Goal: Information Seeking & Learning: Learn about a topic

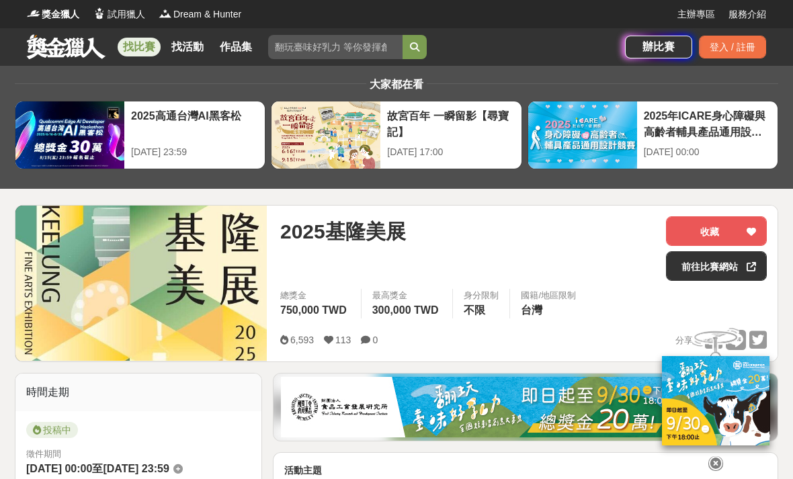
click at [149, 46] on link "找比賽" at bounding box center [139, 47] width 43 height 19
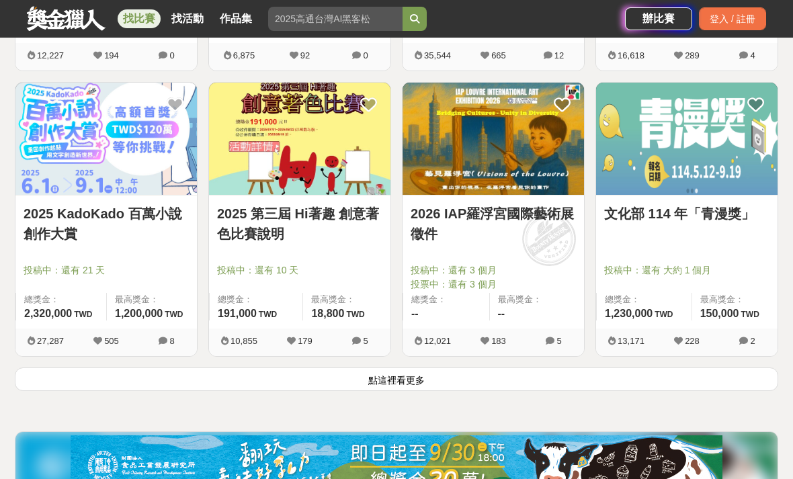
scroll to position [1640, 0]
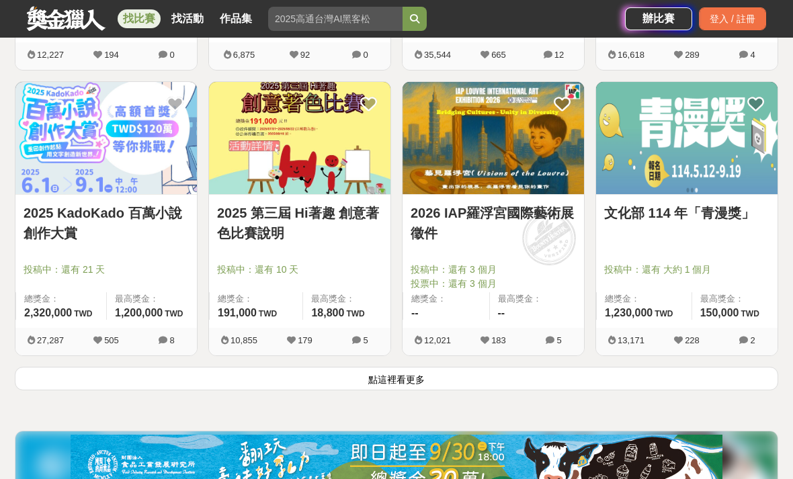
click at [654, 180] on img at bounding box center [687, 138] width 182 height 112
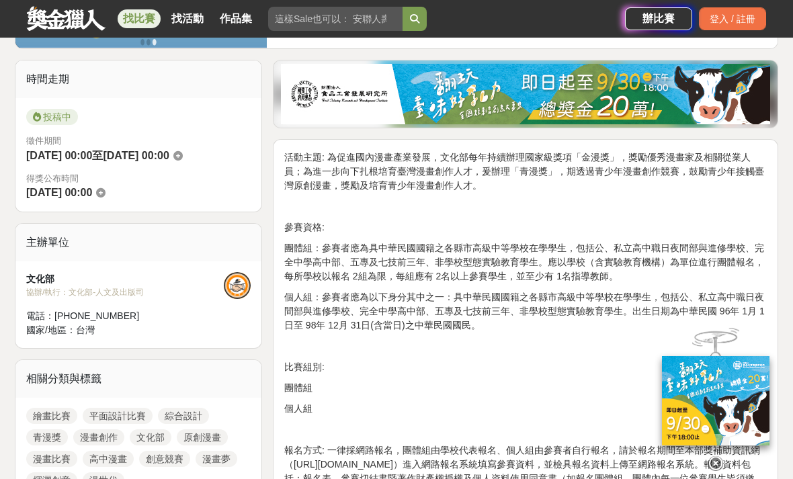
scroll to position [313, 0]
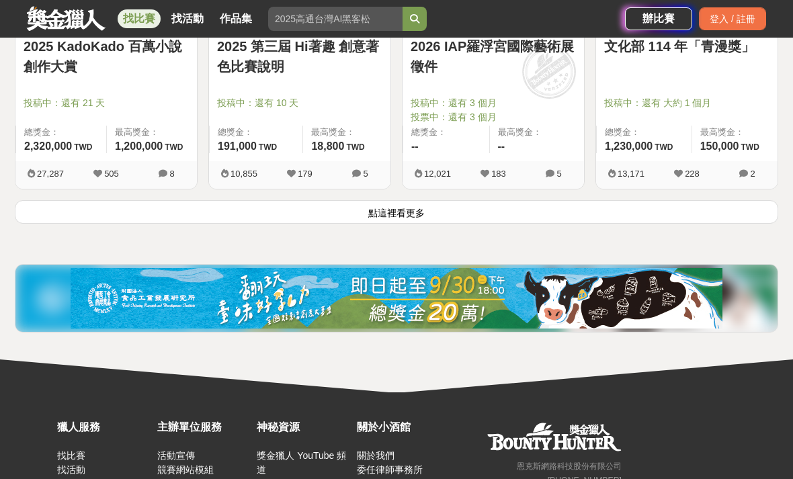
scroll to position [1822, 0]
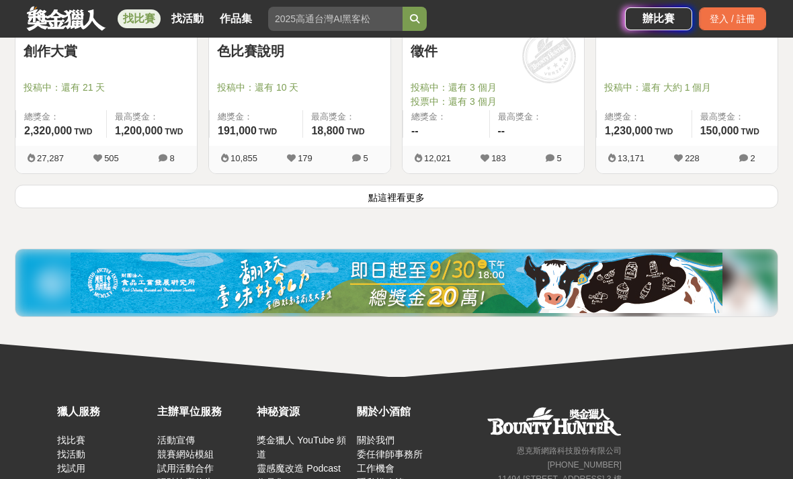
click at [361, 198] on button "點這裡看更多" at bounding box center [397, 197] width 764 height 24
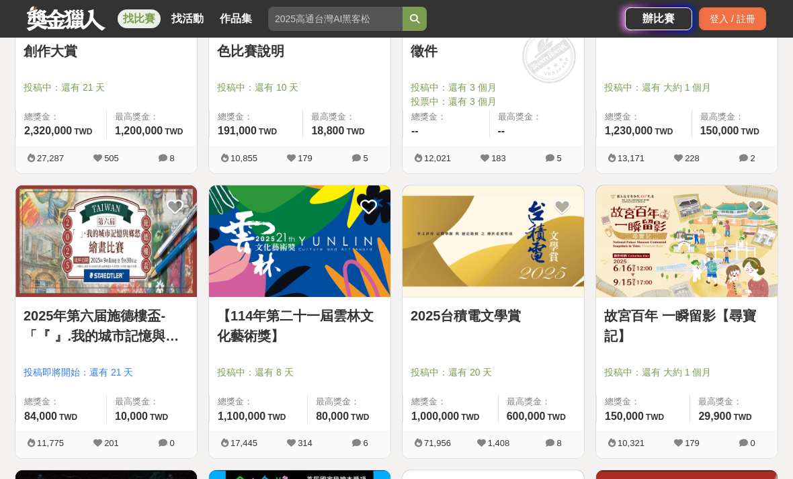
click at [353, 270] on img at bounding box center [300, 242] width 182 height 112
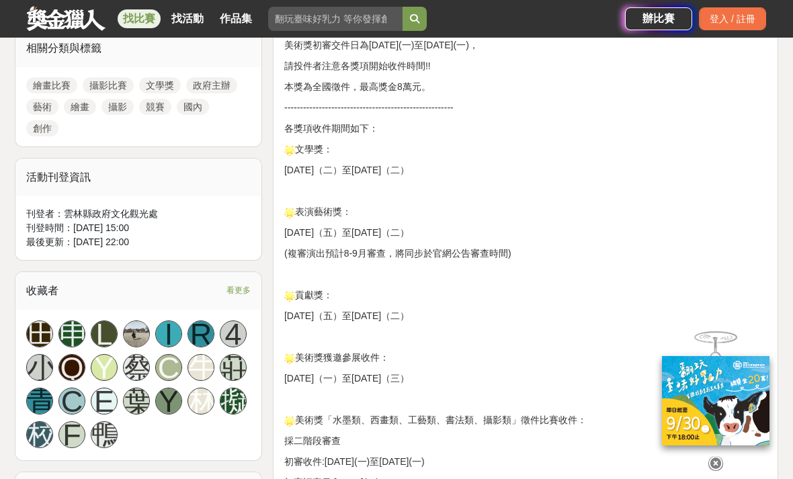
scroll to position [775, 0]
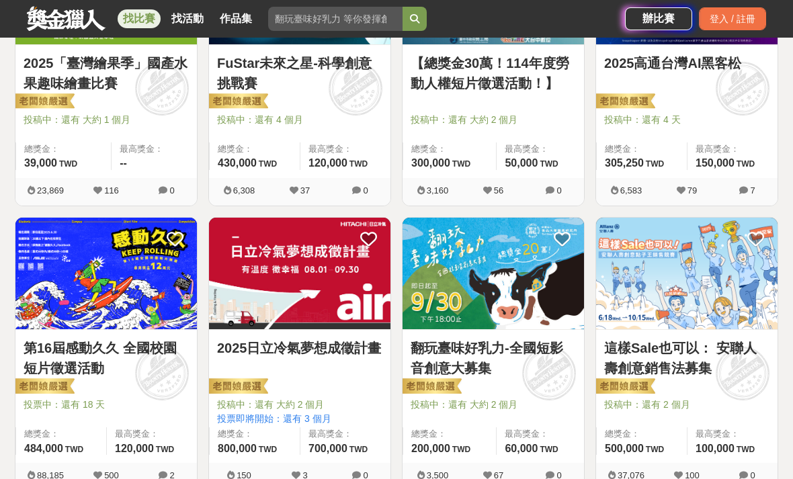
scroll to position [206, 0]
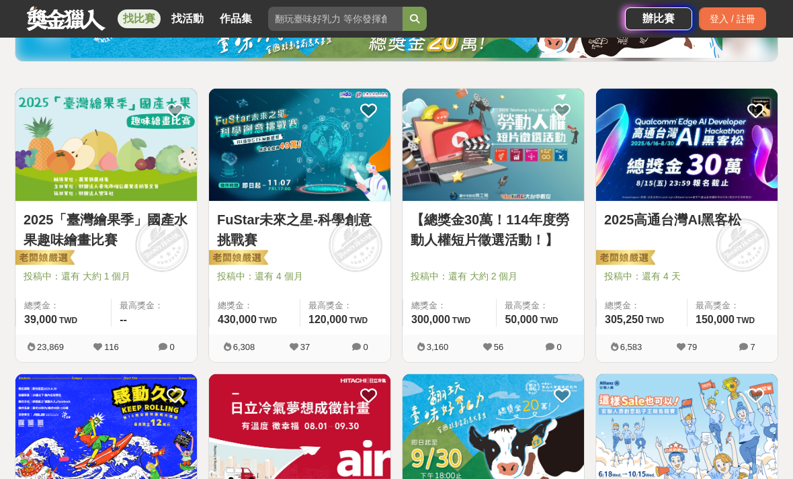
click at [147, 186] on img at bounding box center [106, 145] width 182 height 112
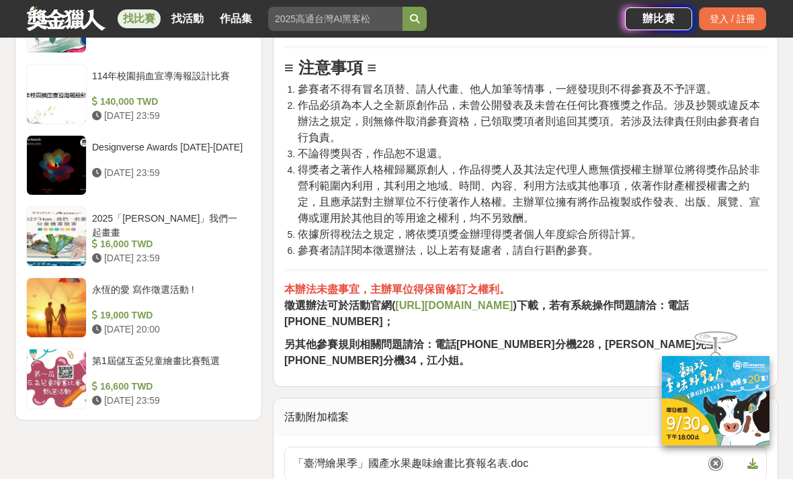
scroll to position [2097, 0]
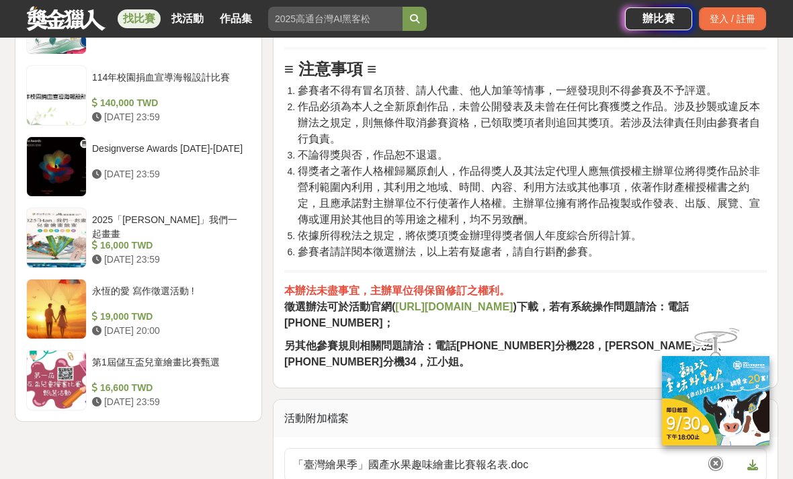
click at [501, 457] on span "「臺灣繪果季」國產水果趣味繪畫比賽報名表.doc" at bounding box center [517, 465] width 449 height 16
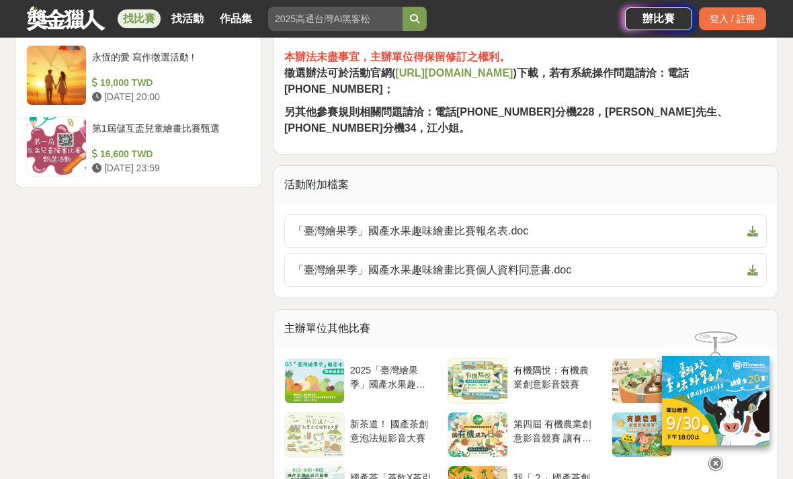
click at [552, 262] on span "「臺灣繪果季」國產水果趣味繪畫比賽個人資料同意書.doc" at bounding box center [517, 270] width 449 height 16
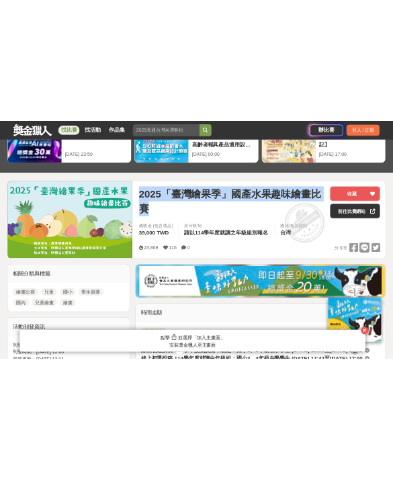
scroll to position [0, 0]
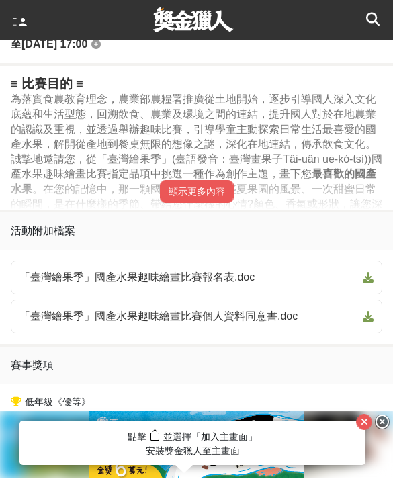
click at [219, 204] on button "顯示更多內容" at bounding box center [197, 192] width 74 height 23
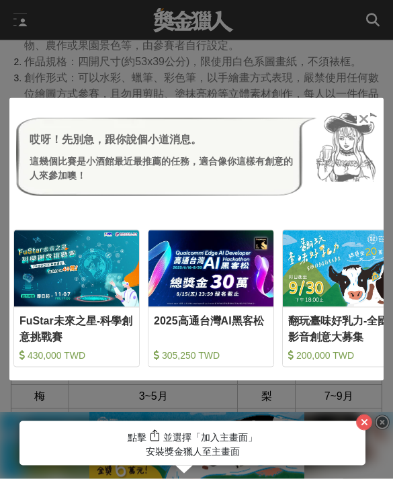
scroll to position [1331, 0]
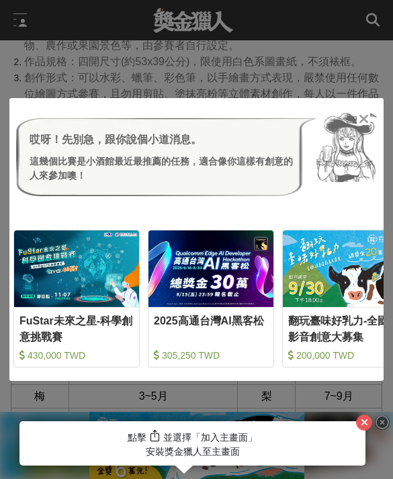
click at [364, 126] on icon at bounding box center [364, 118] width 10 height 13
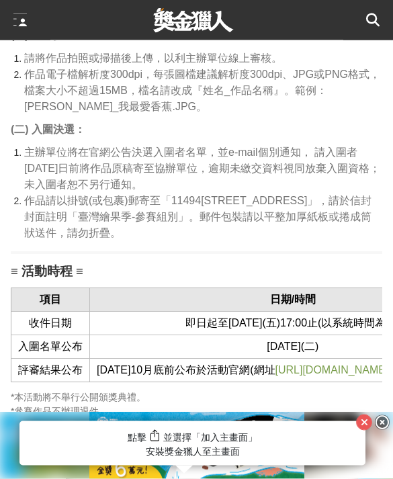
scroll to position [1777, 0]
click at [305, 364] on span "[URL][DOMAIN_NAME]" at bounding box center [333, 369] width 114 height 11
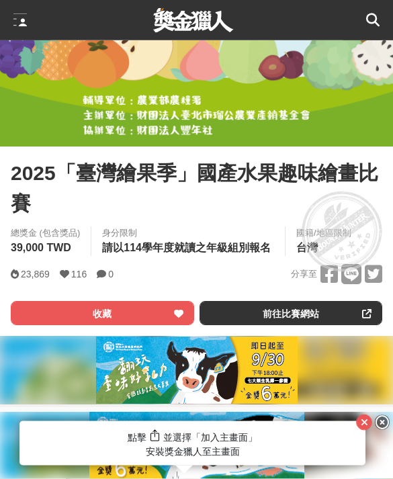
scroll to position [263, 0]
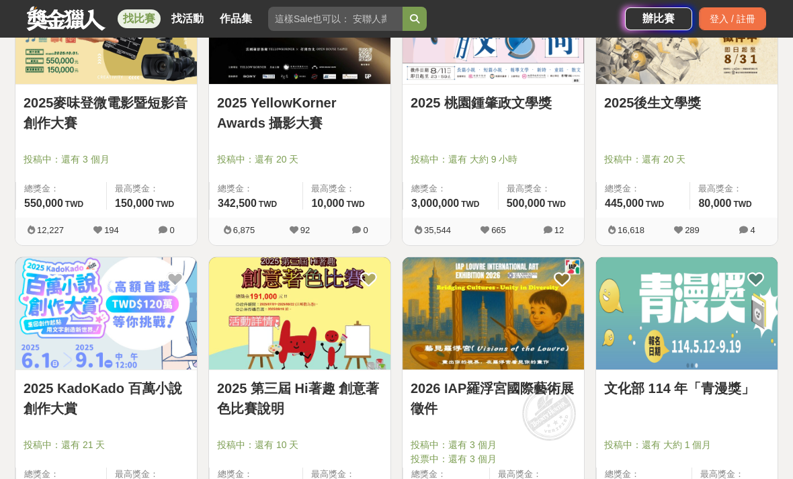
scroll to position [1509, 0]
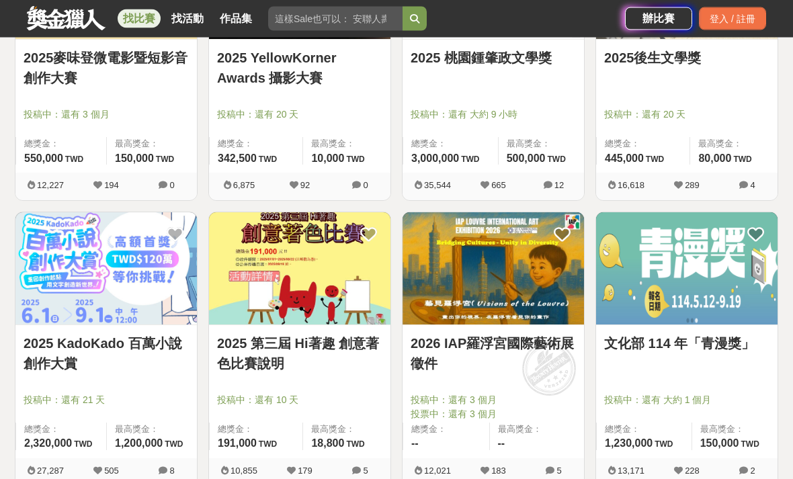
click at [276, 300] on img at bounding box center [300, 269] width 182 height 112
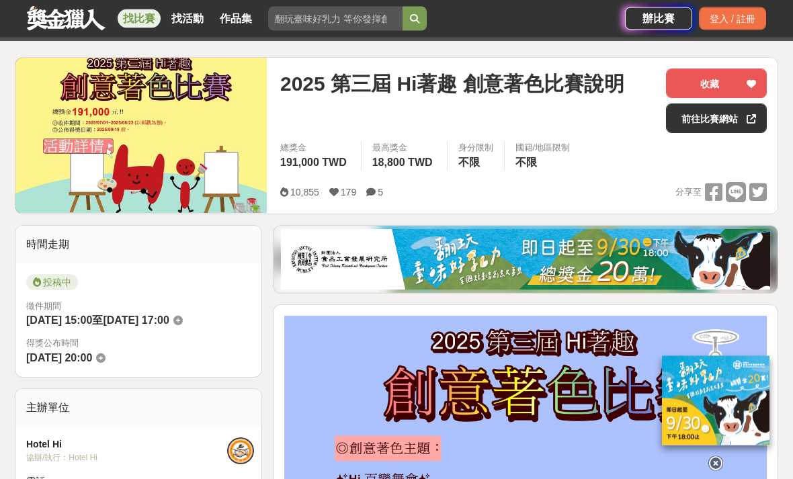
scroll to position [76, 0]
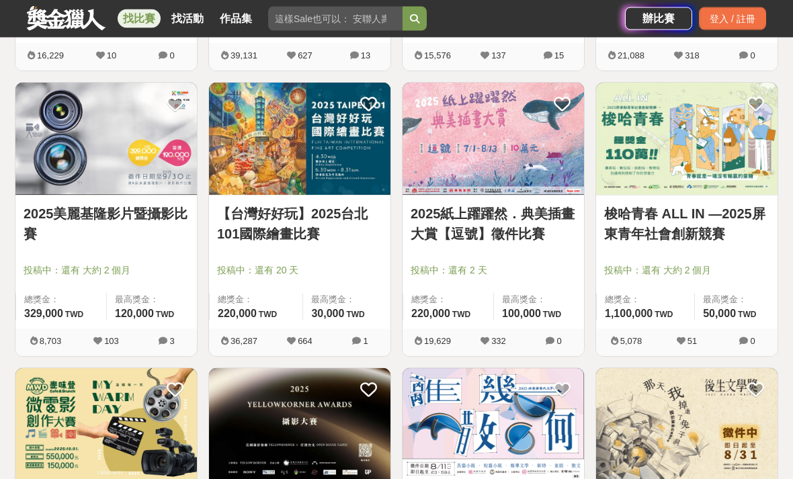
scroll to position [1085, 0]
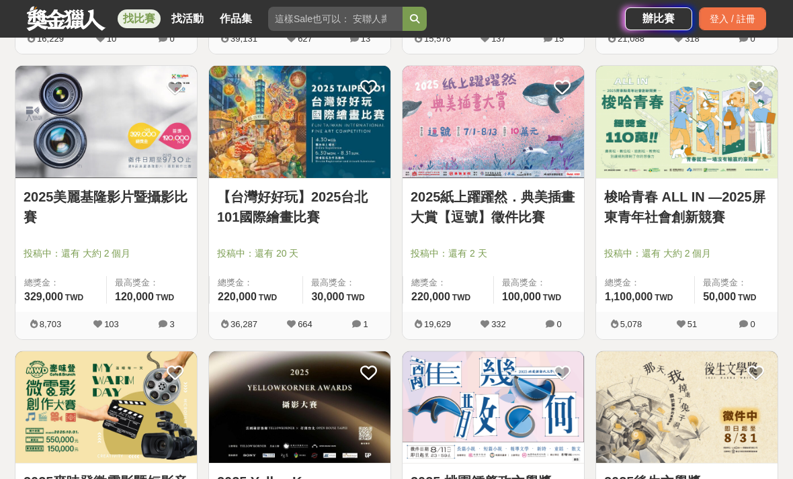
click at [432, 226] on link "2025紙上躍躍然．典美插畫大賞【逗號】徵件比賽" at bounding box center [493, 207] width 165 height 40
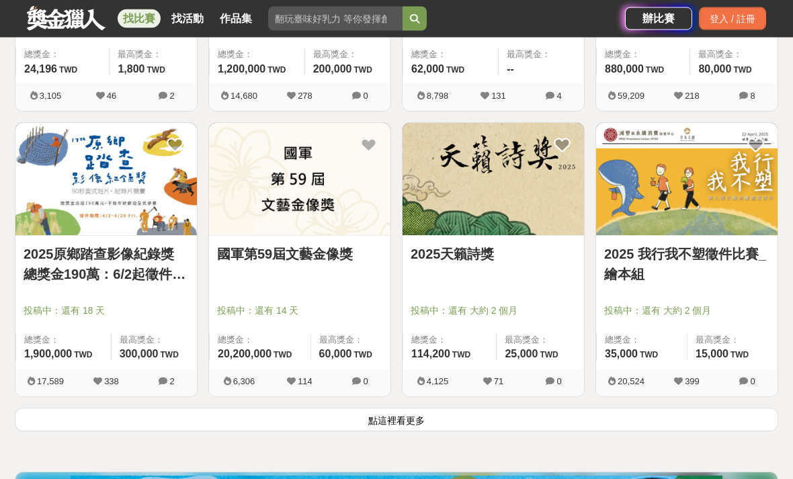
scroll to position [3385, 0]
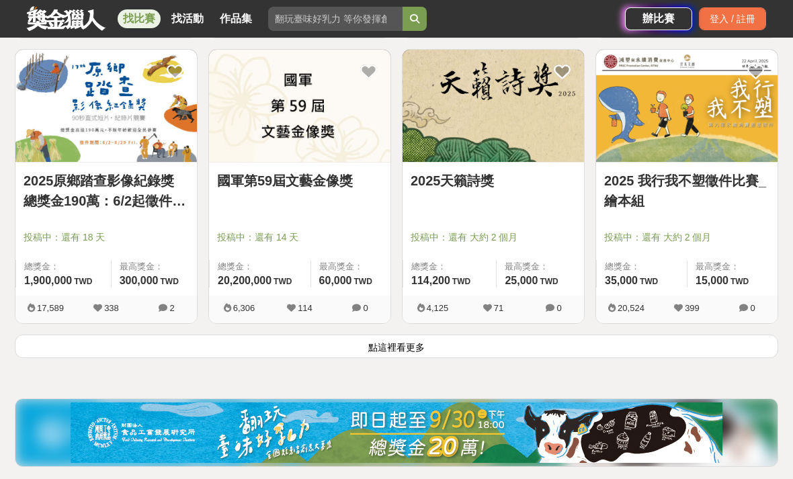
click at [560, 345] on button "點這裡看更多" at bounding box center [397, 347] width 764 height 24
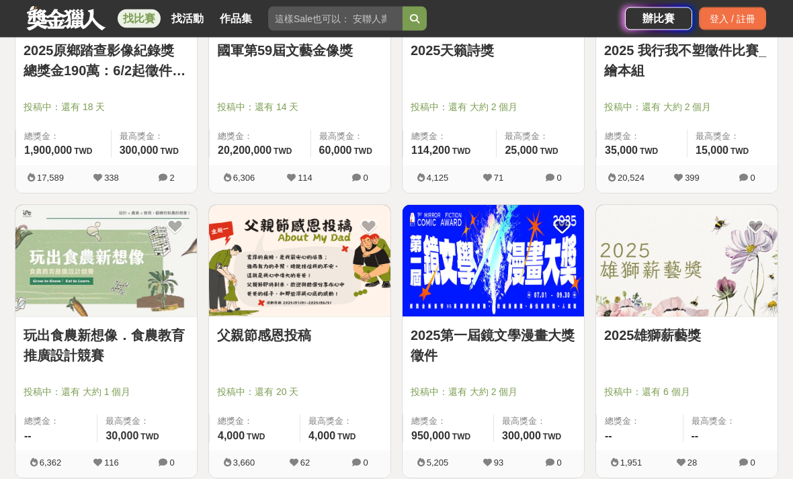
scroll to position [3685, 0]
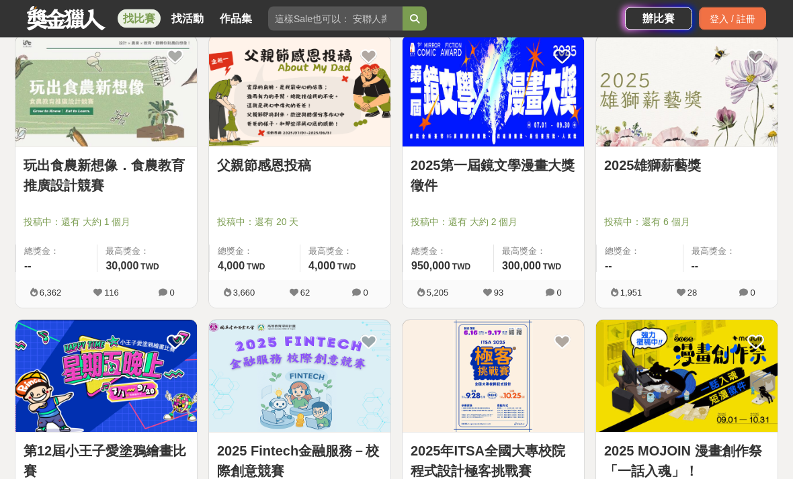
click at [675, 120] on img at bounding box center [687, 92] width 182 height 112
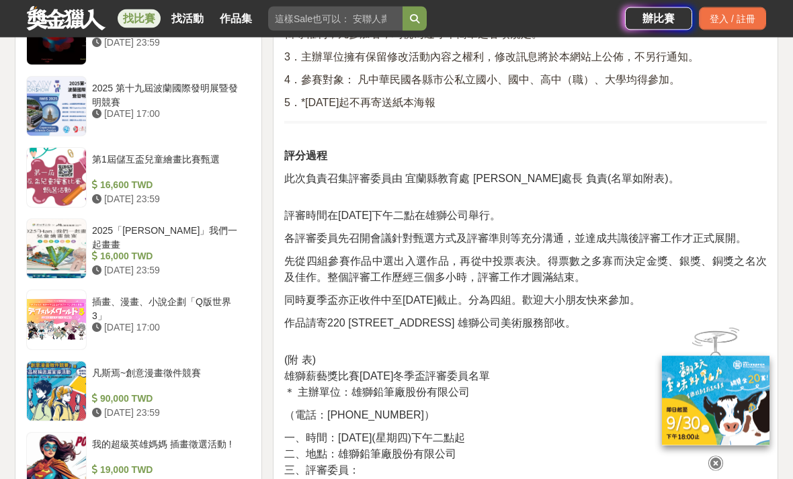
scroll to position [1390, 0]
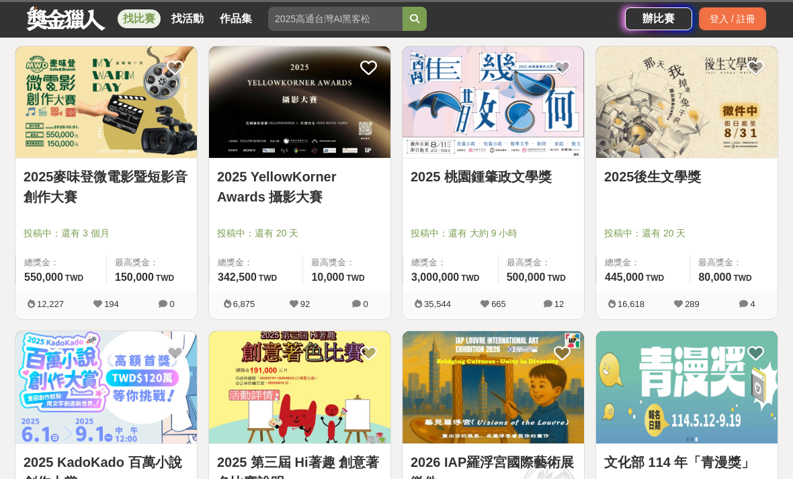
scroll to position [3686, 0]
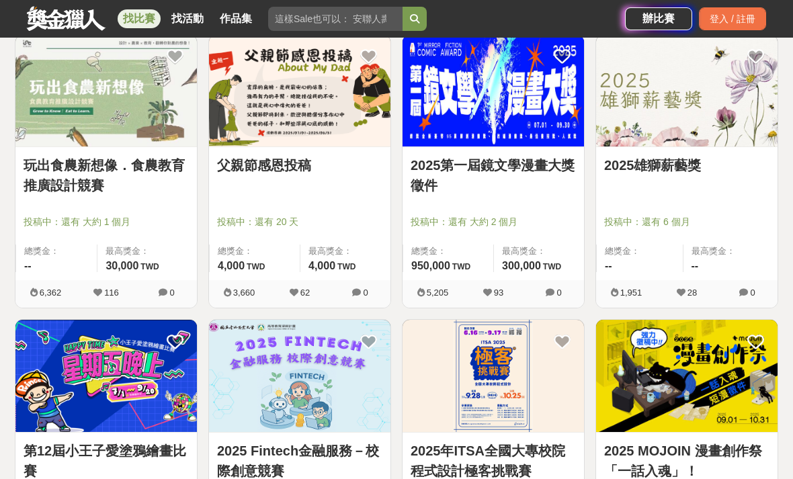
click at [678, 158] on link "2025雄獅薪藝獎" at bounding box center [686, 165] width 165 height 20
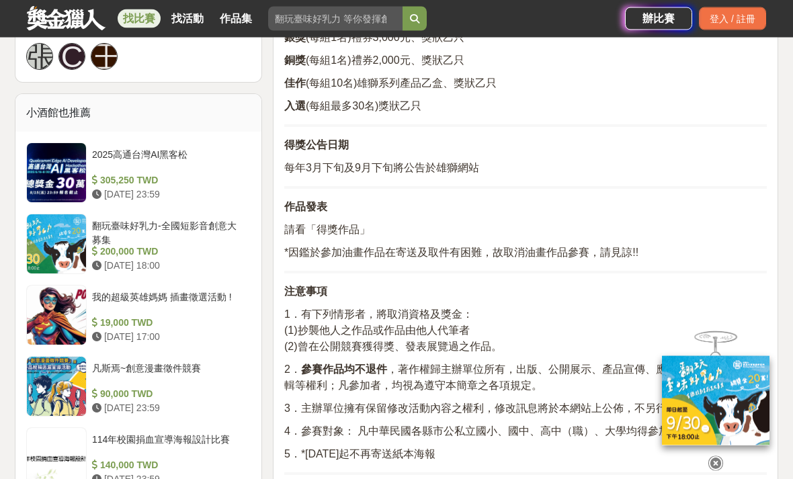
scroll to position [1021, 0]
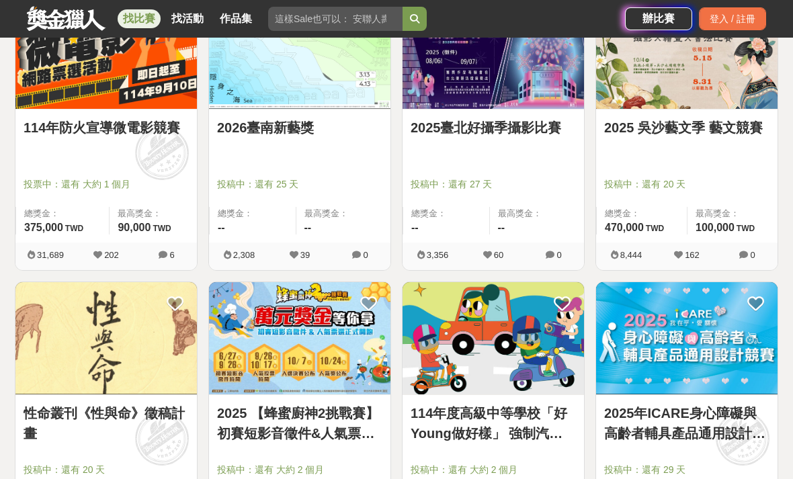
scroll to position [4866, 0]
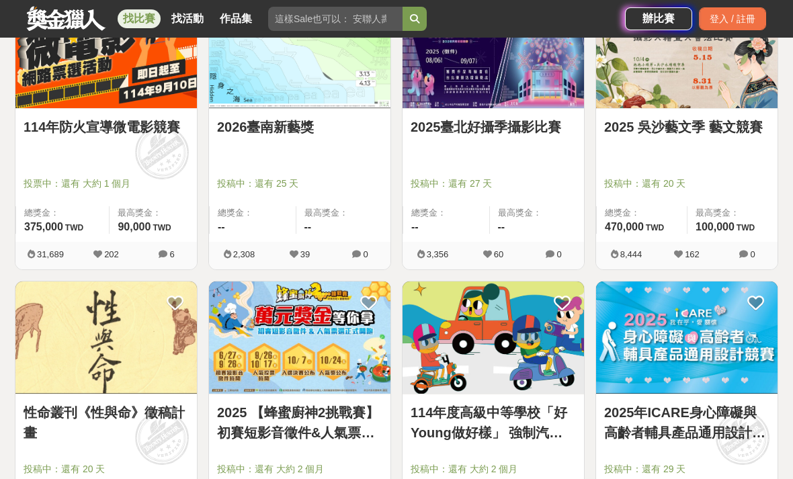
click at [364, 150] on div "2026臺南新藝獎" at bounding box center [299, 135] width 165 height 36
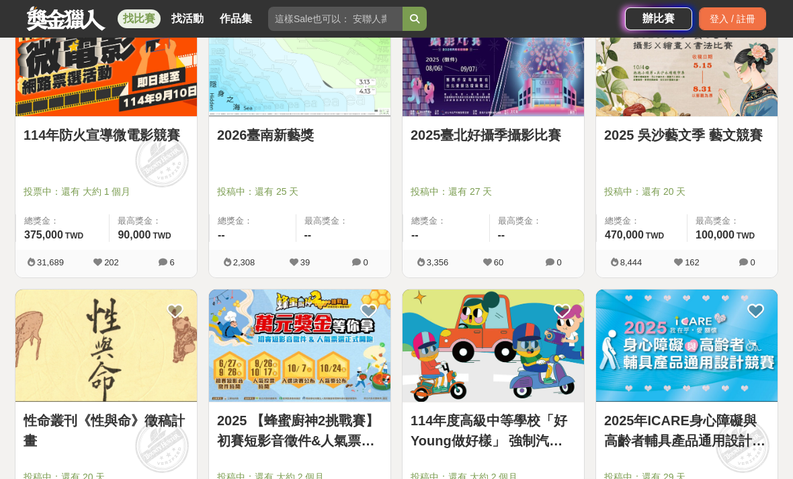
scroll to position [4808, 0]
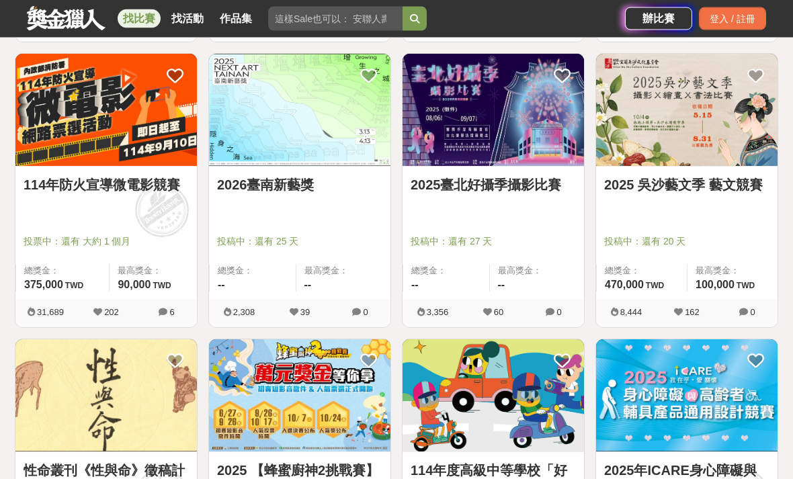
click at [354, 132] on img at bounding box center [300, 110] width 182 height 112
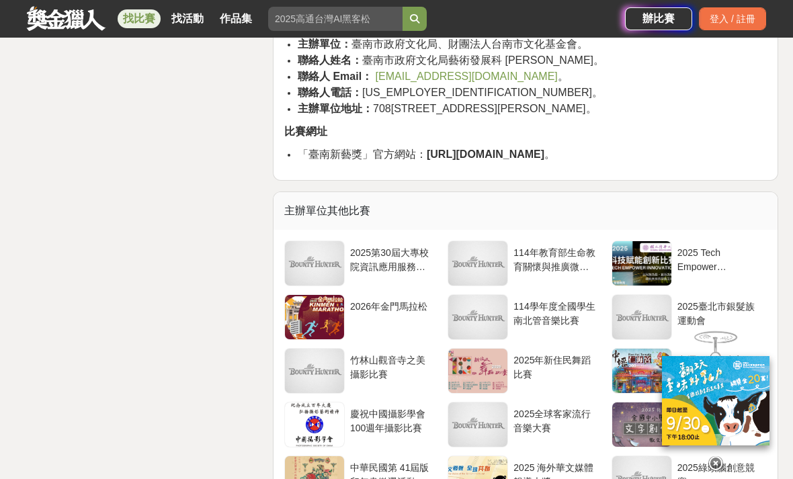
scroll to position [2256, 0]
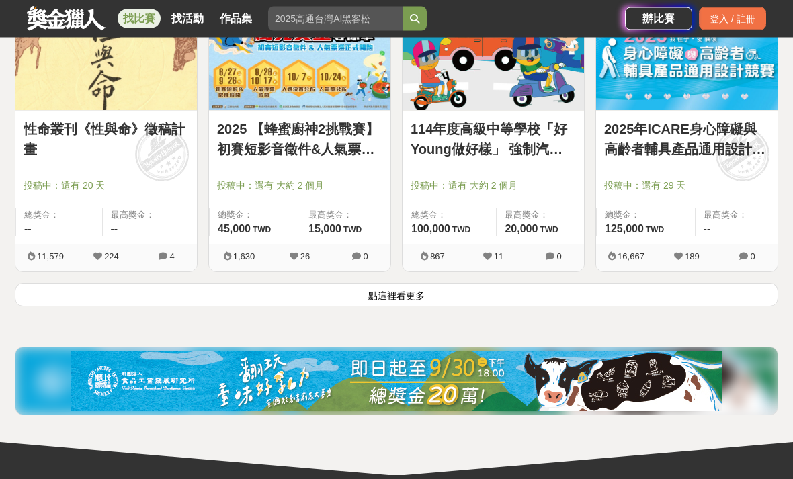
scroll to position [5202, 0]
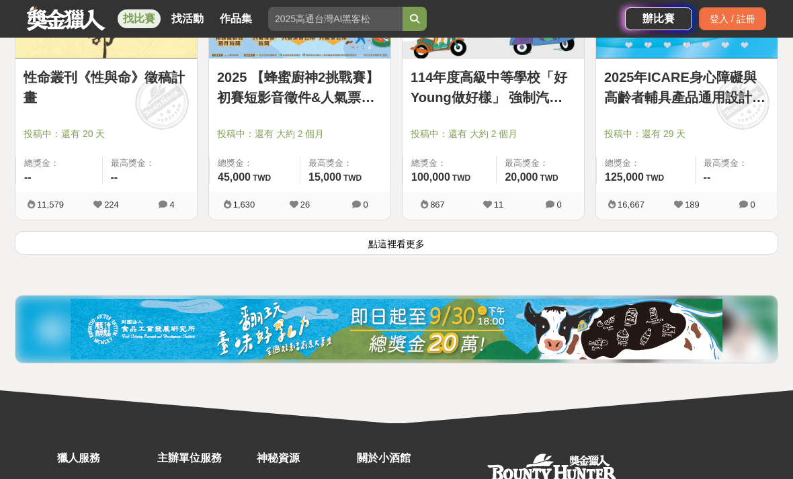
click at [651, 250] on button "點這裡看更多" at bounding box center [397, 243] width 764 height 24
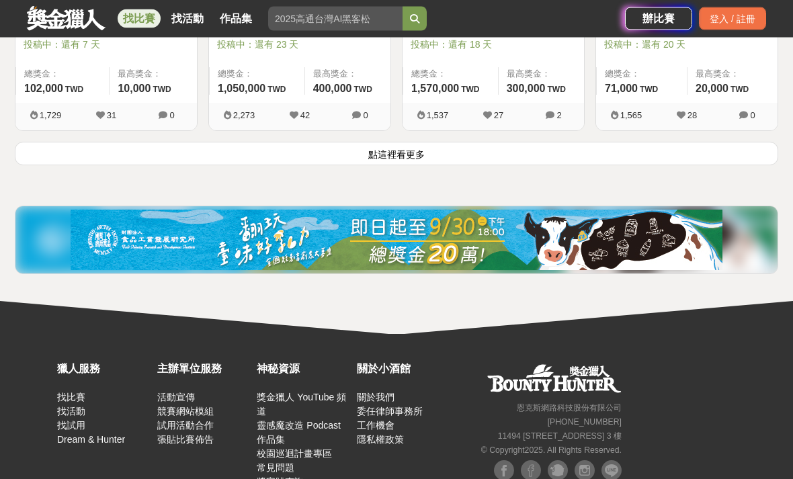
scroll to position [7004, 0]
click at [617, 151] on button "點這裡看更多" at bounding box center [397, 154] width 764 height 24
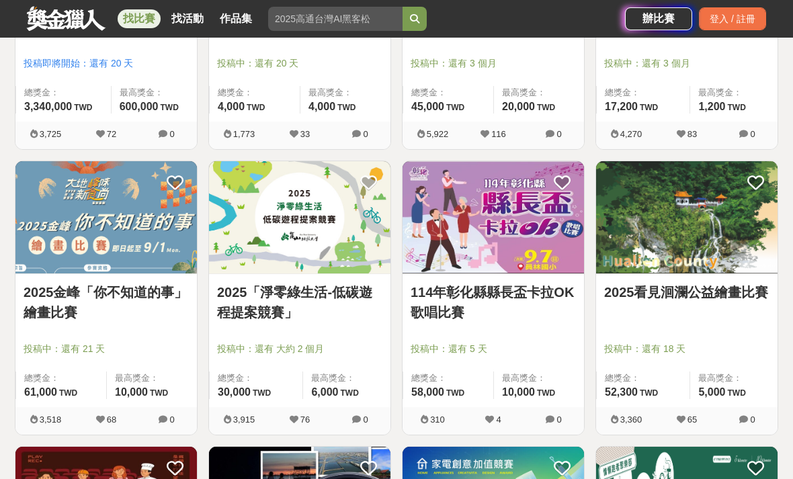
scroll to position [8124, 0]
